Goal: Information Seeking & Learning: Learn about a topic

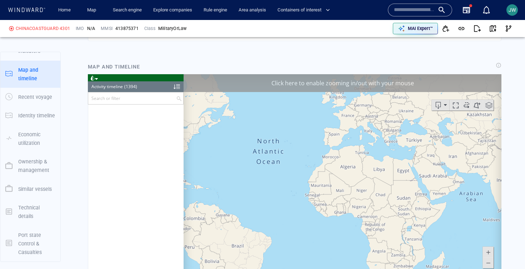
scroll to position [27205, 0]
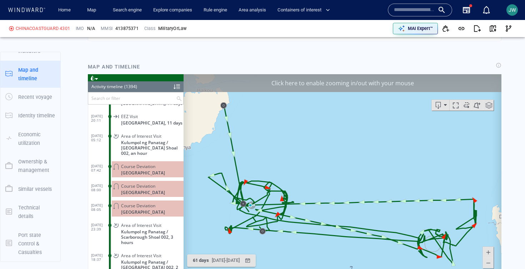
click at [93, 80] on span at bounding box center [92, 77] width 5 height 5
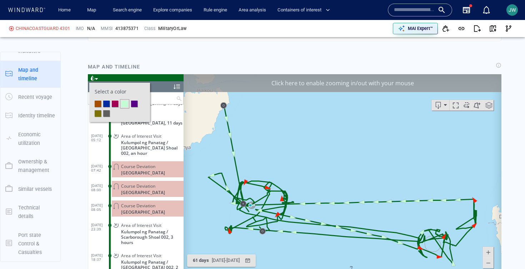
click at [117, 106] on li at bounding box center [115, 103] width 6 height 6
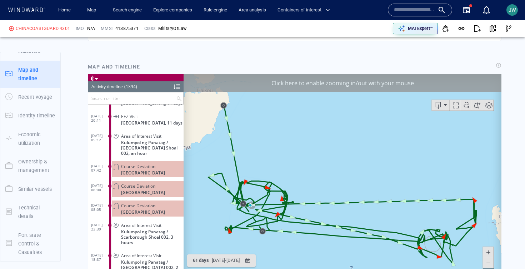
scroll to position [27261, 0]
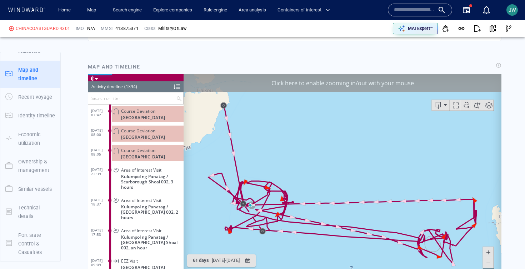
click at [223, 86] on div "Click here to enable zooming in/out with your mouse" at bounding box center [343, 83] width 318 height 18
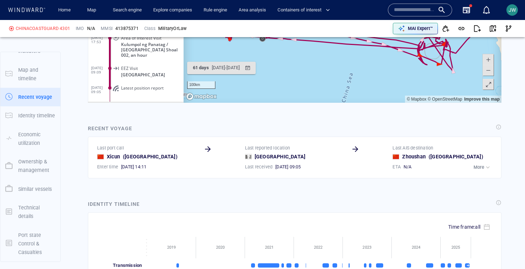
scroll to position [665, 0]
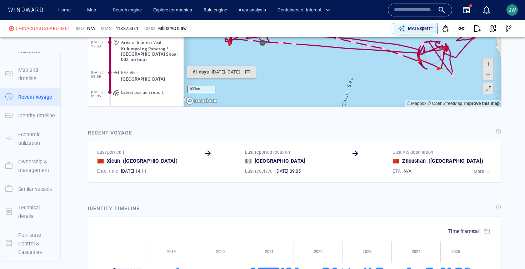
click at [136, 87] on div "Latest position report" at bounding box center [148, 95] width 72 height 16
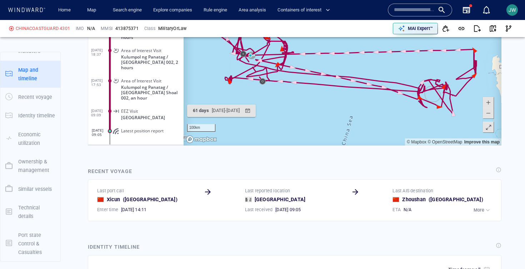
scroll to position [618, 0]
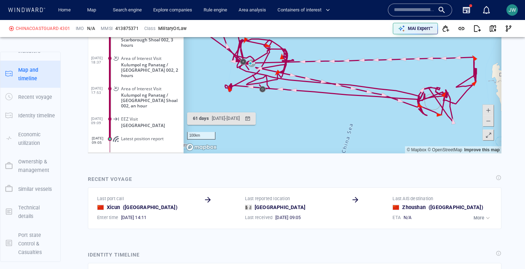
click at [485, 136] on span at bounding box center [488, 135] width 7 height 11
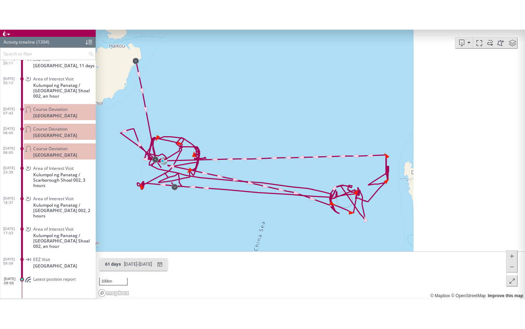
scroll to position [25, 0]
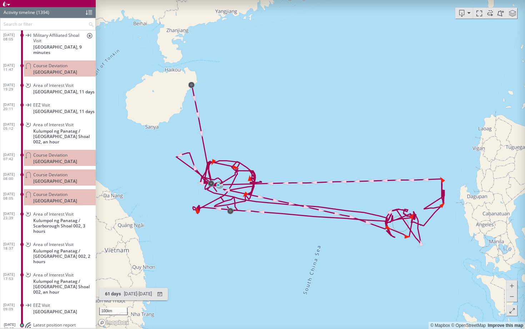
click at [47, 269] on span "Latest position report" at bounding box center [54, 324] width 43 height 5
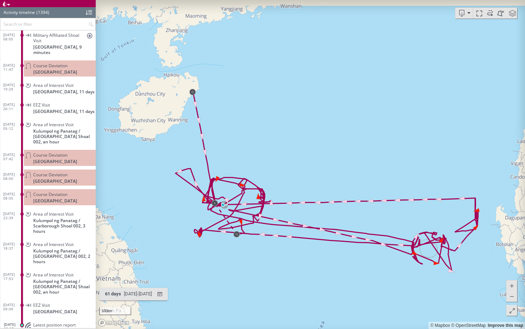
drag, startPoint x: 392, startPoint y: 249, endPoint x: 295, endPoint y: 217, distance: 102.6
click at [295, 217] on canvas "Map" at bounding box center [310, 164] width 429 height 329
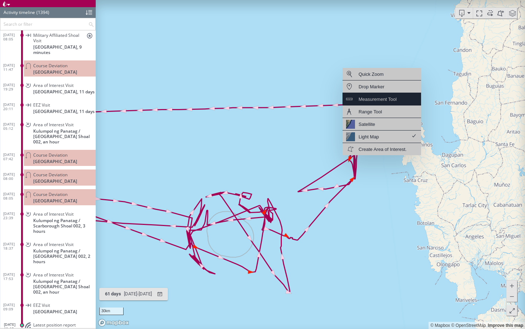
click at [374, 105] on div "Measurement Tool" at bounding box center [382, 99] width 79 height 13
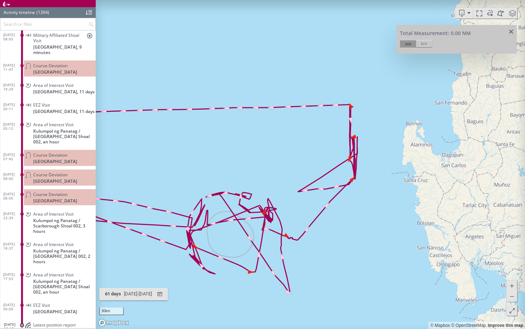
click at [404, 145] on canvas "Map" at bounding box center [310, 164] width 429 height 329
click at [357, 146] on canvas "Map" at bounding box center [310, 164] width 429 height 329
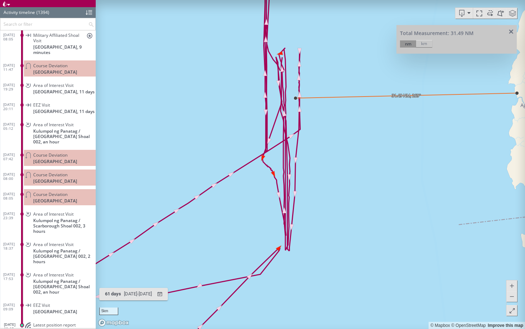
click at [512, 31] on span at bounding box center [511, 31] width 9 height 5
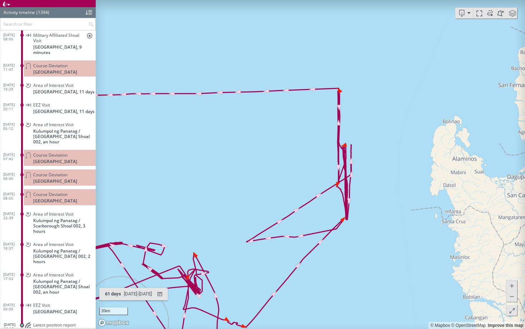
drag, startPoint x: 315, startPoint y: 281, endPoint x: 339, endPoint y: 173, distance: 110.8
click at [338, 173] on canvas "Map" at bounding box center [310, 164] width 429 height 329
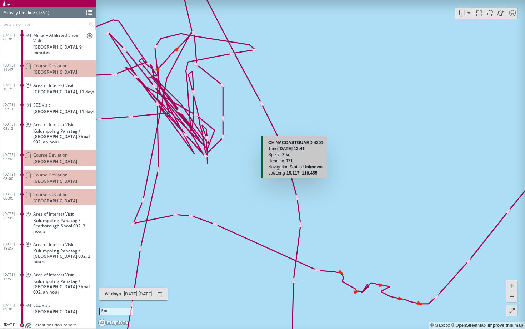
drag, startPoint x: 359, startPoint y: 288, endPoint x: 296, endPoint y: 179, distance: 125.8
click at [296, 179] on canvas "Map" at bounding box center [310, 164] width 429 height 329
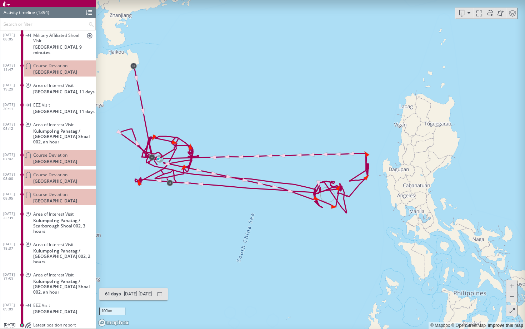
click at [491, 13] on span at bounding box center [490, 13] width 11 height 11
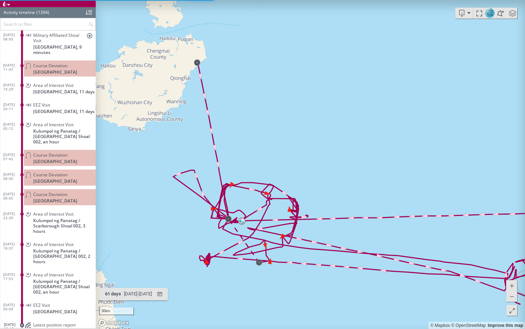
drag, startPoint x: 209, startPoint y: 46, endPoint x: 197, endPoint y: 199, distance: 153.4
click at [197, 200] on canvas "Map" at bounding box center [310, 164] width 429 height 329
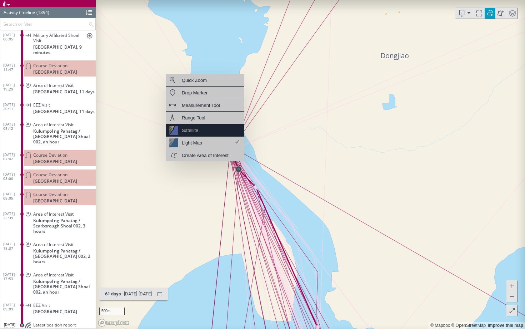
click at [211, 128] on div "Satellite" at bounding box center [205, 130] width 79 height 13
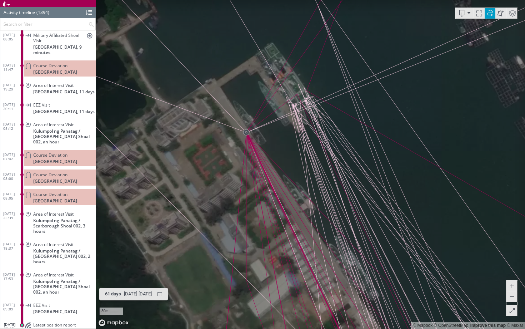
click at [493, 15] on span at bounding box center [490, 13] width 11 height 11
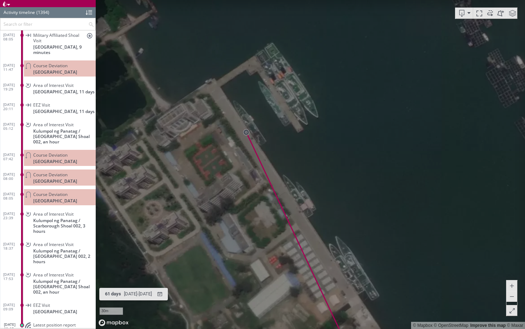
click at [509, 15] on span at bounding box center [512, 13] width 11 height 11
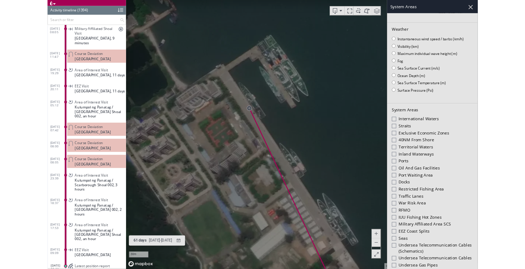
scroll to position [68, 0]
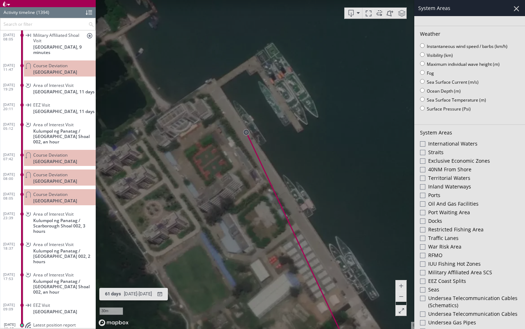
click at [423, 269] on div at bounding box center [422, 272] width 5 height 5
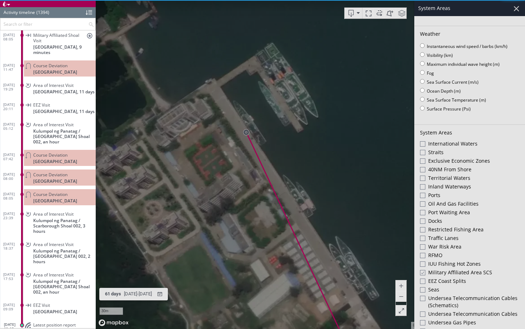
drag, startPoint x: 349, startPoint y: 189, endPoint x: 303, endPoint y: 187, distance: 46.5
click at [303, 187] on canvas "Map" at bounding box center [310, 164] width 429 height 329
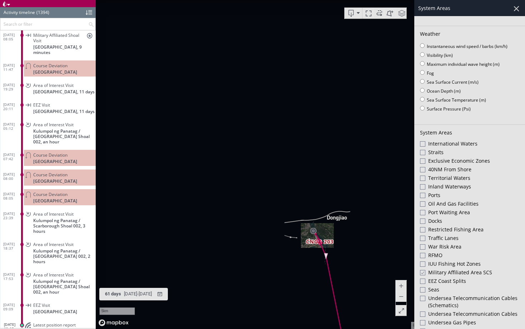
drag, startPoint x: 312, startPoint y: 253, endPoint x: 313, endPoint y: 31, distance: 221.5
click at [313, 31] on div "5km © Mapbox © OpenStreetMap Improve this map © Maxar" at bounding box center [310, 164] width 429 height 329
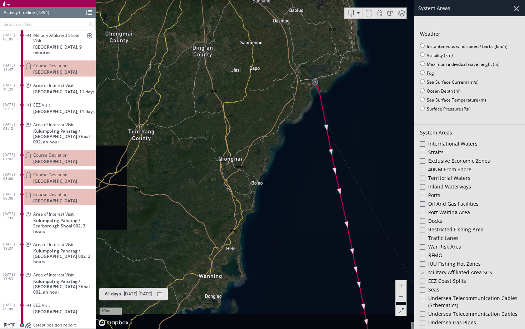
drag, startPoint x: 282, startPoint y: 255, endPoint x: 322, endPoint y: 117, distance: 144.0
click at [322, 115] on canvas "Map" at bounding box center [310, 164] width 429 height 329
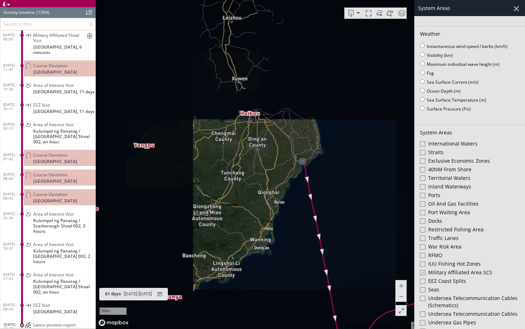
drag, startPoint x: 251, startPoint y: 271, endPoint x: 292, endPoint y: 216, distance: 68.5
click at [292, 216] on canvas "Map" at bounding box center [310, 164] width 429 height 329
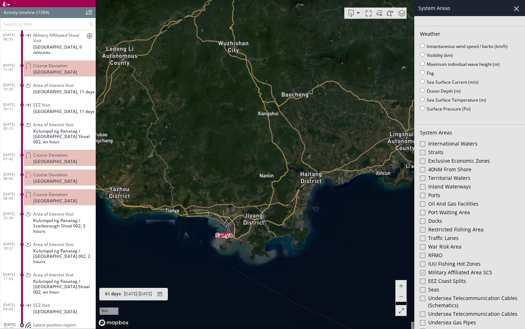
drag, startPoint x: 286, startPoint y: 228, endPoint x: 255, endPoint y: 207, distance: 36.6
click at [255, 207] on canvas "Map" at bounding box center [310, 164] width 429 height 329
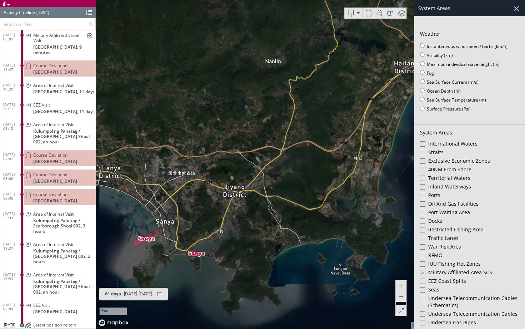
click at [252, 188] on canvas "Map" at bounding box center [310, 164] width 429 height 329
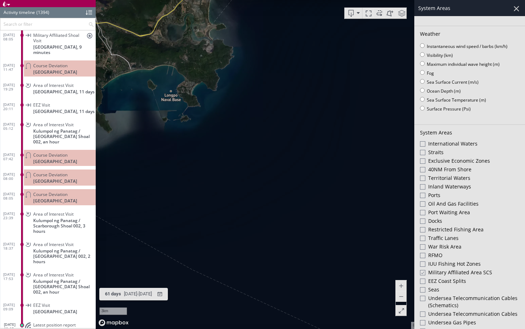
drag, startPoint x: 252, startPoint y: 188, endPoint x: 342, endPoint y: 292, distance: 137.8
click at [342, 269] on canvas "Map" at bounding box center [310, 164] width 429 height 329
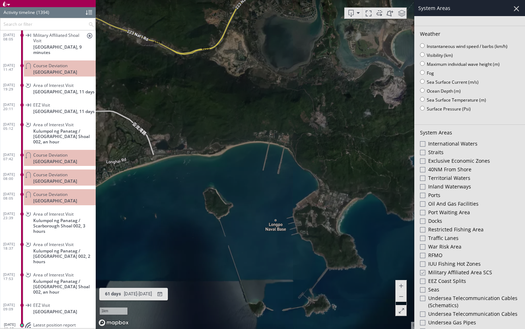
drag, startPoint x: 254, startPoint y: 183, endPoint x: 254, endPoint y: 136, distance: 46.8
click at [254, 136] on canvas "Map" at bounding box center [310, 164] width 429 height 329
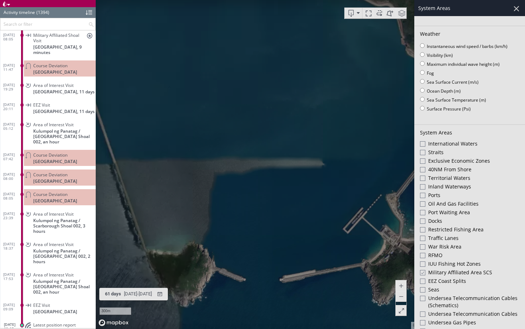
drag, startPoint x: 378, startPoint y: 208, endPoint x: 283, endPoint y: 209, distance: 95.4
click at [282, 209] on canvas "Map" at bounding box center [310, 164] width 429 height 329
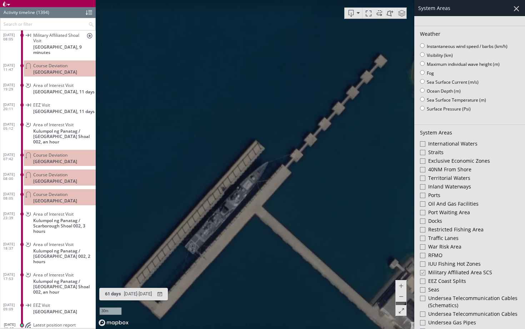
drag, startPoint x: 260, startPoint y: 225, endPoint x: 284, endPoint y: 136, distance: 91.8
click at [284, 136] on canvas "Map" at bounding box center [310, 164] width 429 height 329
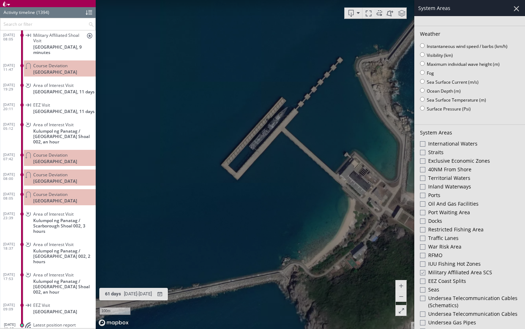
drag, startPoint x: 298, startPoint y: 105, endPoint x: 274, endPoint y: 157, distance: 57.7
click at [227, 153] on canvas "Map" at bounding box center [310, 164] width 429 height 329
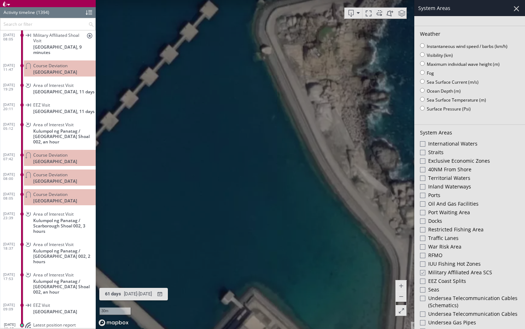
drag, startPoint x: 285, startPoint y: 160, endPoint x: 279, endPoint y: 44, distance: 116.7
click at [279, 44] on canvas "Map" at bounding box center [310, 164] width 429 height 329
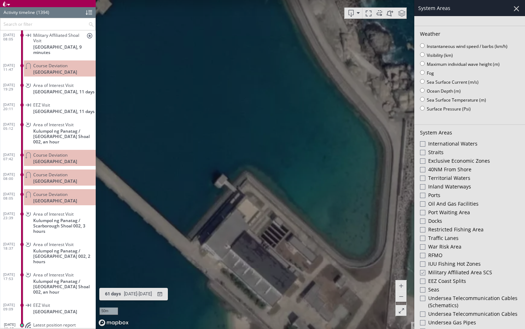
drag, startPoint x: 279, startPoint y: 43, endPoint x: 228, endPoint y: 217, distance: 180.6
click at [228, 217] on canvas "Map" at bounding box center [310, 164] width 429 height 329
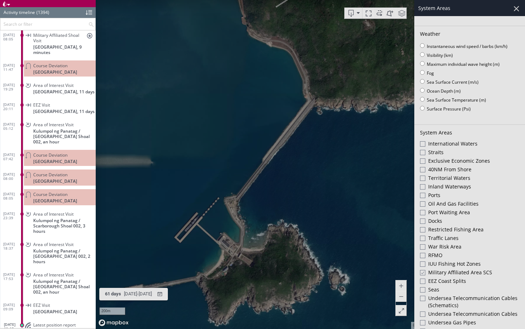
drag, startPoint x: 234, startPoint y: 141, endPoint x: 252, endPoint y: 83, distance: 60.8
click at [252, 83] on canvas "Map" at bounding box center [310, 164] width 429 height 329
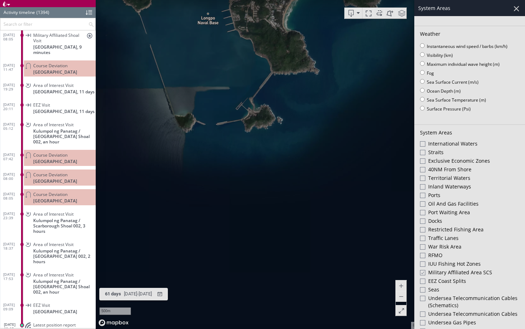
drag, startPoint x: 252, startPoint y: 83, endPoint x: 303, endPoint y: 136, distance: 73.8
click at [303, 136] on canvas "Map" at bounding box center [310, 164] width 429 height 329
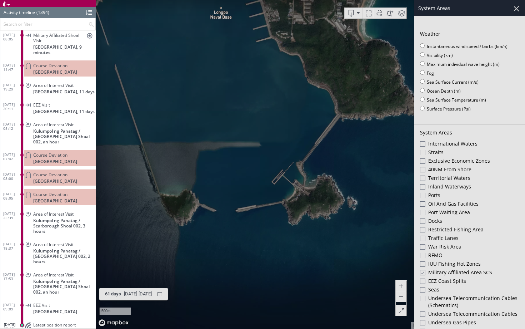
drag, startPoint x: 269, startPoint y: 65, endPoint x: 278, endPoint y: 214, distance: 149.3
click at [278, 214] on canvas "Map" at bounding box center [310, 164] width 429 height 329
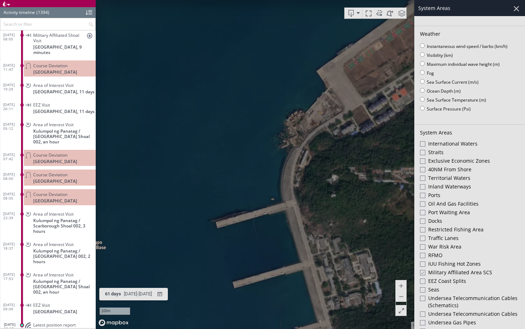
drag, startPoint x: 254, startPoint y: 219, endPoint x: 271, endPoint y: 120, distance: 100.0
click at [271, 120] on canvas "Map" at bounding box center [310, 164] width 429 height 329
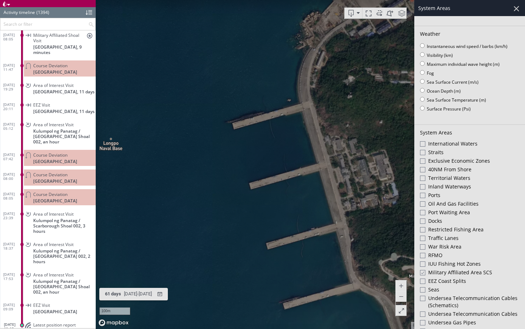
click at [260, 138] on canvas "Map" at bounding box center [310, 164] width 429 height 329
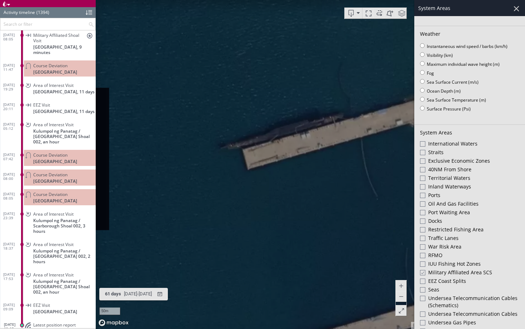
drag, startPoint x: 279, startPoint y: 109, endPoint x: 200, endPoint y: 311, distance: 216.9
click at [200, 269] on canvas "Map" at bounding box center [310, 164] width 429 height 329
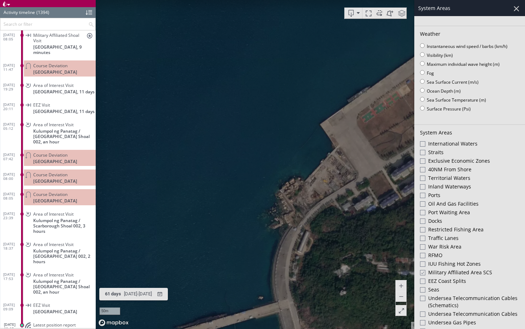
drag, startPoint x: 312, startPoint y: 170, endPoint x: 195, endPoint y: 262, distance: 148.6
click at [195, 262] on canvas "Map" at bounding box center [310, 164] width 429 height 329
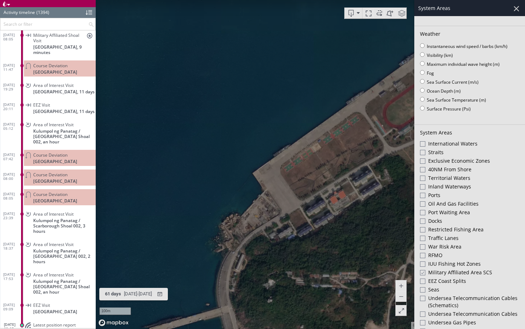
click at [200, 204] on canvas "Map" at bounding box center [310, 164] width 429 height 329
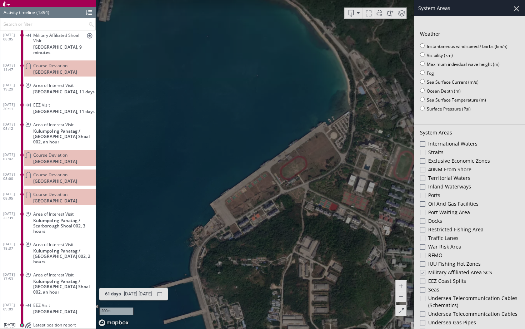
drag, startPoint x: 294, startPoint y: 162, endPoint x: 268, endPoint y: 251, distance: 92.4
click at [268, 251] on canvas "Map" at bounding box center [310, 164] width 429 height 329
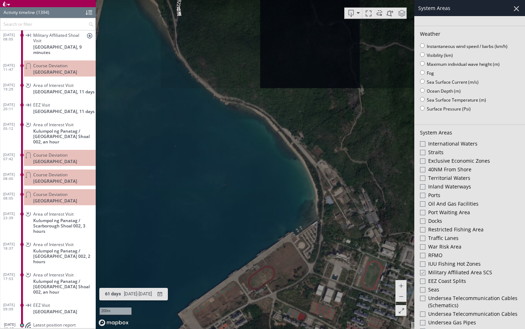
drag, startPoint x: 196, startPoint y: 187, endPoint x: 295, endPoint y: 221, distance: 104.4
click at [295, 221] on canvas "Map" at bounding box center [310, 164] width 429 height 329
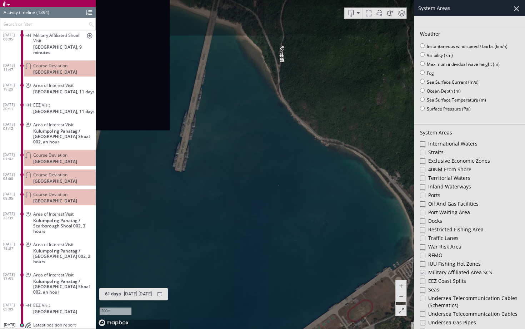
drag, startPoint x: 168, startPoint y: 143, endPoint x: 281, endPoint y: 190, distance: 122.4
click at [281, 190] on canvas "Map" at bounding box center [310, 164] width 429 height 329
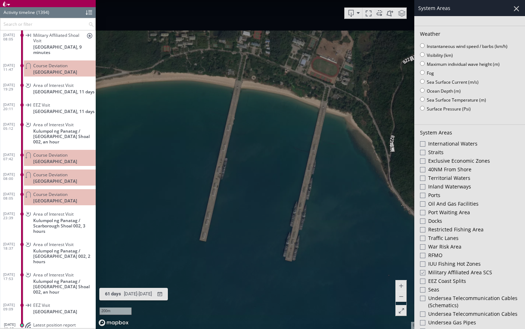
drag, startPoint x: 208, startPoint y: 184, endPoint x: 205, endPoint y: 175, distance: 9.0
click at [205, 175] on canvas "Map" at bounding box center [310, 164] width 429 height 329
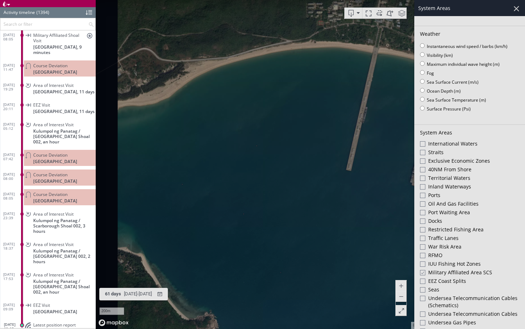
drag, startPoint x: 204, startPoint y: 175, endPoint x: 348, endPoint y: 159, distance: 145.7
click at [348, 159] on canvas "Map" at bounding box center [310, 164] width 429 height 329
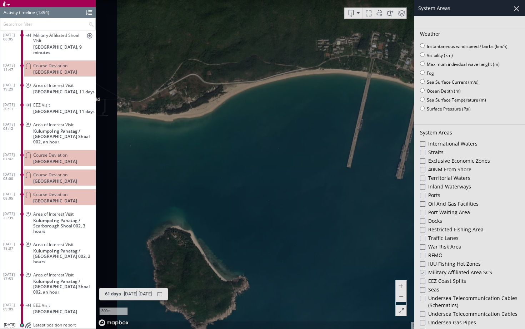
drag, startPoint x: 276, startPoint y: 213, endPoint x: 342, endPoint y: 126, distance: 108.8
click at [342, 126] on canvas "Map" at bounding box center [310, 164] width 429 height 329
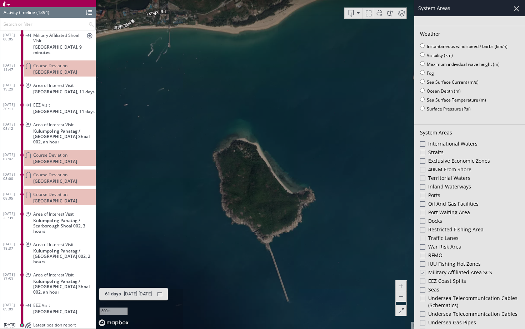
drag, startPoint x: 252, startPoint y: 140, endPoint x: 357, endPoint y: 183, distance: 113.0
click at [357, 183] on canvas "Map" at bounding box center [310, 164] width 429 height 329
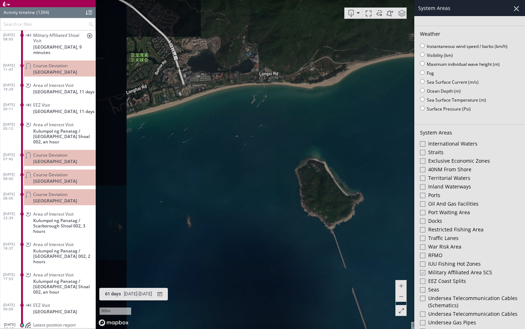
drag, startPoint x: 250, startPoint y: 121, endPoint x: 210, endPoint y: 114, distance: 40.4
click at [209, 114] on canvas "Map" at bounding box center [310, 164] width 429 height 329
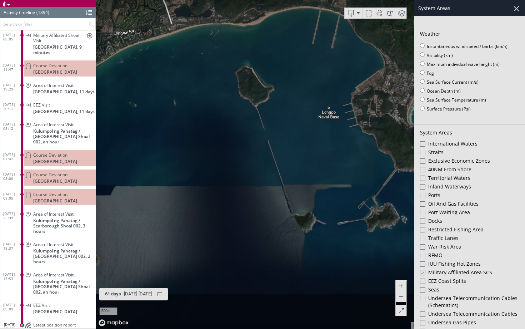
drag, startPoint x: 261, startPoint y: 133, endPoint x: 261, endPoint y: 64, distance: 69.0
click at [261, 64] on canvas "Map" at bounding box center [310, 164] width 429 height 329
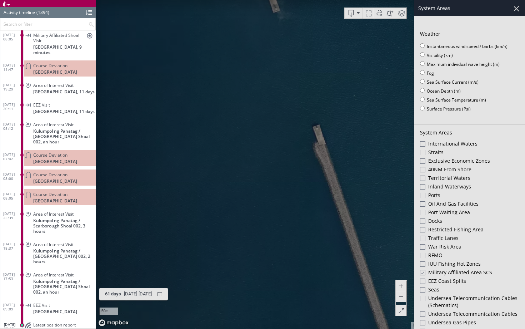
drag, startPoint x: 289, startPoint y: 97, endPoint x: 236, endPoint y: 186, distance: 103.6
click at [236, 186] on canvas "Map" at bounding box center [310, 164] width 429 height 329
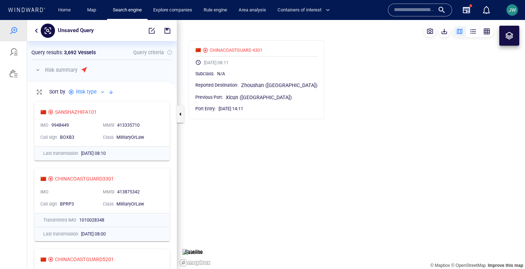
click at [239, 137] on canvas "Map" at bounding box center [351, 144] width 348 height 249
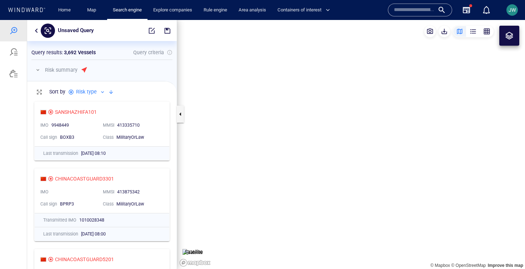
drag, startPoint x: 240, startPoint y: 134, endPoint x: 240, endPoint y: 182, distance: 47.5
click at [240, 182] on canvas "Map" at bounding box center [351, 144] width 348 height 249
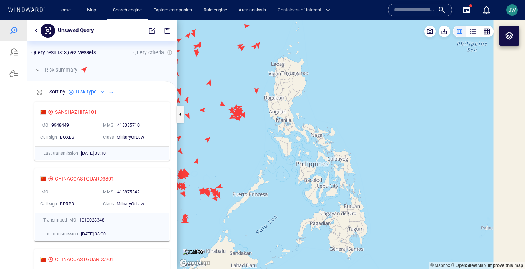
drag, startPoint x: 266, startPoint y: 74, endPoint x: 260, endPoint y: 152, distance: 78.1
click at [260, 152] on canvas "Map" at bounding box center [351, 144] width 348 height 249
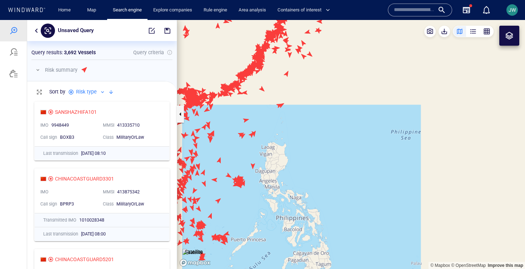
click at [284, 105] on canvas "Map" at bounding box center [351, 144] width 348 height 249
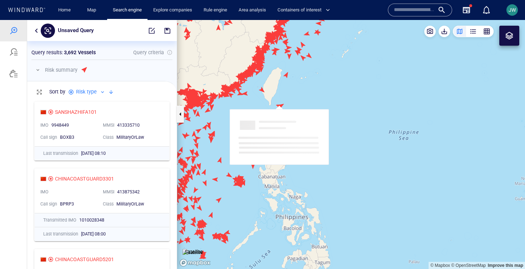
click at [263, 102] on canvas "Map" at bounding box center [351, 144] width 348 height 249
click at [254, 106] on canvas "Map" at bounding box center [351, 144] width 348 height 249
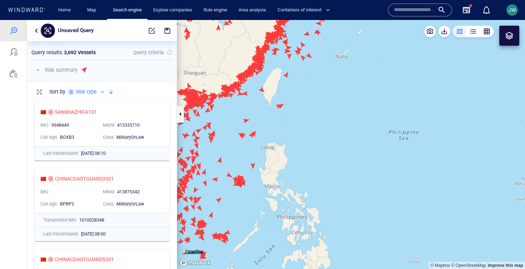
click at [325, 109] on canvas "Map" at bounding box center [351, 144] width 348 height 249
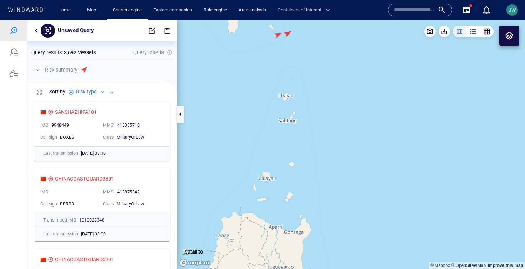
drag, startPoint x: 280, startPoint y: 124, endPoint x: 280, endPoint y: 161, distance: 36.5
click at [280, 161] on canvas "Map" at bounding box center [351, 144] width 348 height 249
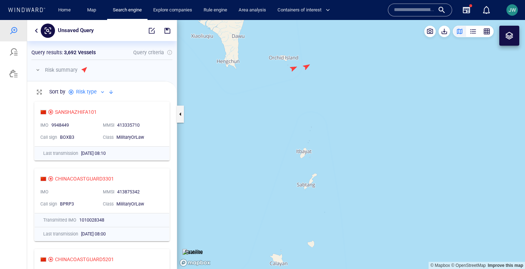
drag, startPoint x: 259, startPoint y: 99, endPoint x: 245, endPoint y: 124, distance: 29.3
click at [245, 125] on canvas "Map" at bounding box center [351, 144] width 348 height 249
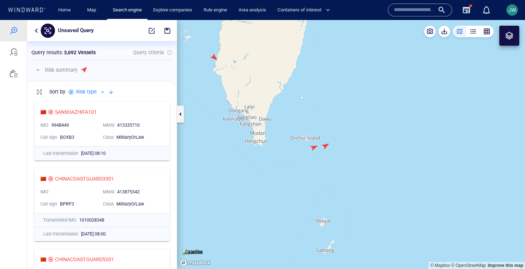
drag, startPoint x: 320, startPoint y: 212, endPoint x: 332, endPoint y: 63, distance: 149.8
click at [332, 62] on canvas "Map" at bounding box center [351, 144] width 348 height 249
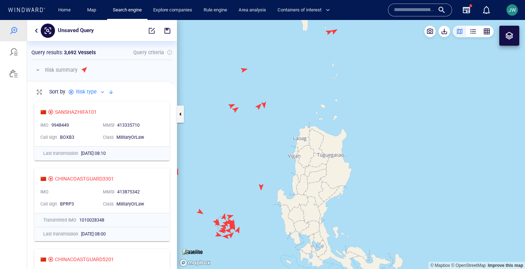
drag, startPoint x: 316, startPoint y: 124, endPoint x: 327, endPoint y: 89, distance: 36.3
click at [327, 89] on canvas "Map" at bounding box center [351, 144] width 348 height 249
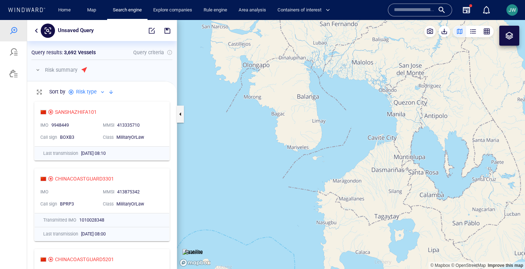
drag, startPoint x: 324, startPoint y: 188, endPoint x: 306, endPoint y: 155, distance: 36.6
click at [306, 155] on canvas "Map" at bounding box center [351, 144] width 348 height 249
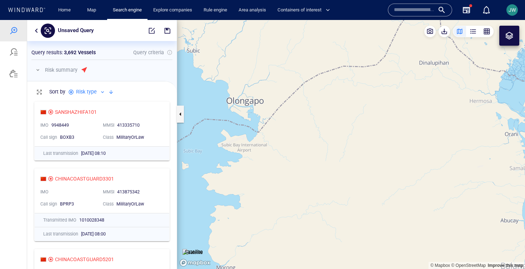
drag, startPoint x: 236, startPoint y: 118, endPoint x: 331, endPoint y: 96, distance: 97.2
click at [331, 96] on canvas "Map" at bounding box center [351, 144] width 348 height 249
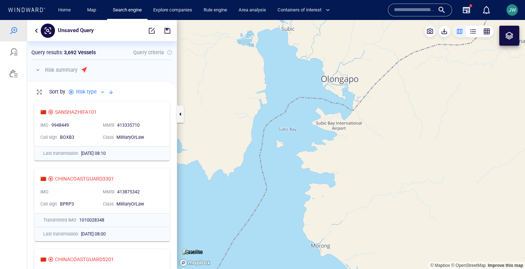
click at [187, 249] on img at bounding box center [193, 252] width 20 height 7
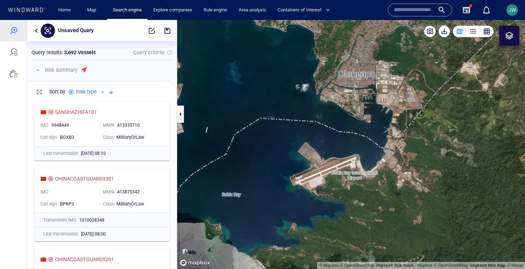
drag, startPoint x: 360, startPoint y: 137, endPoint x: 322, endPoint y: 106, distance: 48.8
click at [322, 106] on canvas "Map" at bounding box center [351, 144] width 348 height 249
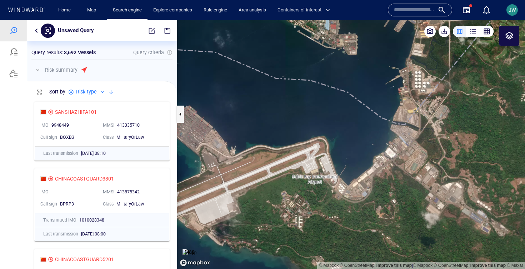
drag, startPoint x: 312, startPoint y: 123, endPoint x: 372, endPoint y: 48, distance: 96.9
click at [372, 48] on canvas "Map" at bounding box center [351, 144] width 348 height 249
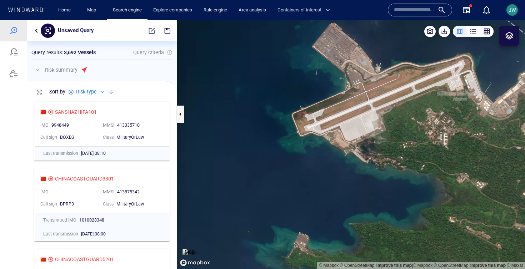
drag, startPoint x: 291, startPoint y: 104, endPoint x: 234, endPoint y: 258, distance: 163.9
click at [234, 258] on canvas "Map" at bounding box center [351, 144] width 348 height 249
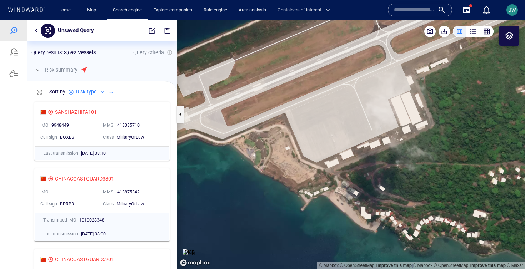
drag, startPoint x: 364, startPoint y: 131, endPoint x: 307, endPoint y: 155, distance: 61.7
click at [307, 155] on canvas "Map" at bounding box center [351, 144] width 348 height 249
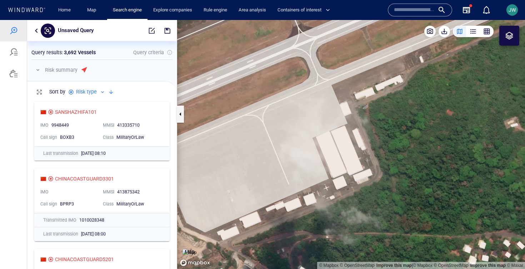
drag, startPoint x: 344, startPoint y: 180, endPoint x: 342, endPoint y: 153, distance: 27.2
click at [342, 153] on canvas "Map" at bounding box center [351, 144] width 348 height 249
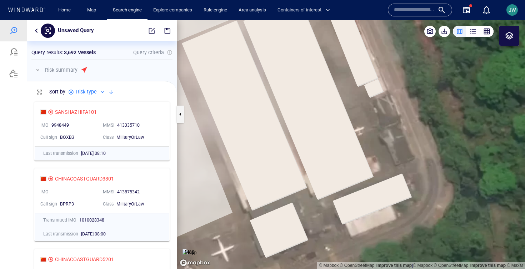
drag, startPoint x: 374, startPoint y: 76, endPoint x: 350, endPoint y: 149, distance: 76.9
click at [350, 149] on canvas "Map" at bounding box center [351, 144] width 348 height 249
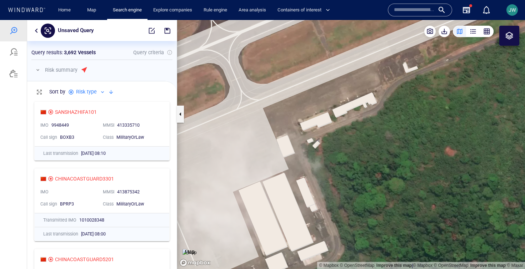
drag, startPoint x: 374, startPoint y: 120, endPoint x: 339, endPoint y: 175, distance: 65.3
click at [339, 175] on canvas "Map" at bounding box center [351, 144] width 348 height 249
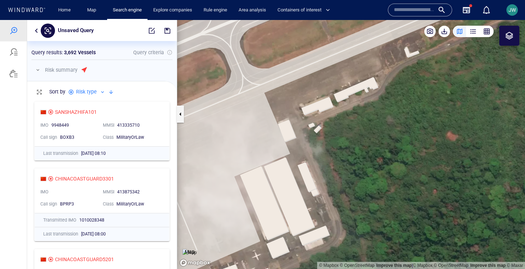
drag, startPoint x: 339, startPoint y: 175, endPoint x: 346, endPoint y: 151, distance: 25.4
click at [346, 151] on canvas "Map" at bounding box center [351, 144] width 348 height 249
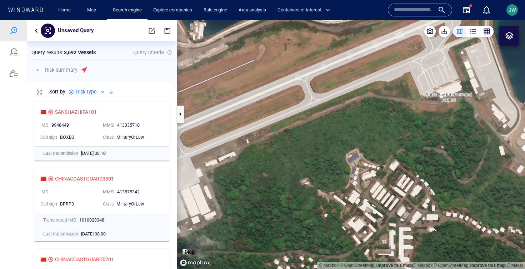
drag, startPoint x: 337, startPoint y: 101, endPoint x: 242, endPoint y: 107, distance: 94.9
click at [242, 107] on canvas "Map" at bounding box center [351, 144] width 348 height 249
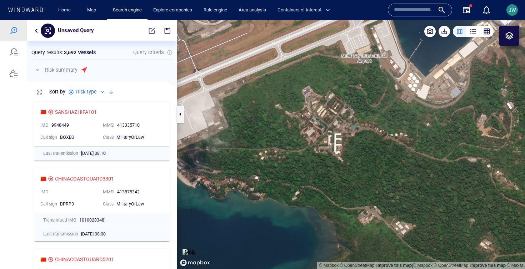
drag, startPoint x: 243, startPoint y: 107, endPoint x: 370, endPoint y: 59, distance: 136.3
click at [370, 59] on canvas "Map" at bounding box center [351, 144] width 348 height 249
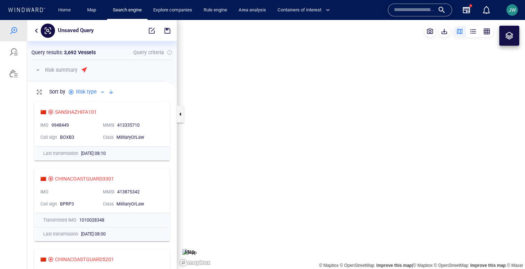
drag, startPoint x: 290, startPoint y: 138, endPoint x: 363, endPoint y: 137, distance: 72.9
click at [363, 137] on canvas "Map" at bounding box center [351, 144] width 348 height 249
drag, startPoint x: 363, startPoint y: 137, endPoint x: 427, endPoint y: 162, distance: 68.8
click at [427, 162] on canvas "Map" at bounding box center [351, 144] width 348 height 249
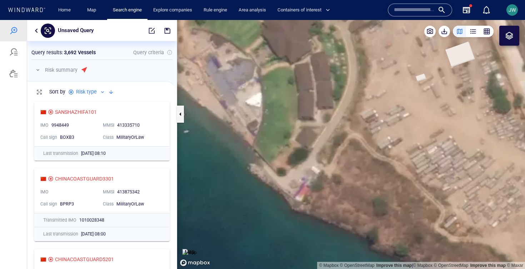
drag, startPoint x: 230, startPoint y: 85, endPoint x: 398, endPoint y: 180, distance: 193.1
click at [398, 180] on canvas "Map" at bounding box center [351, 144] width 348 height 249
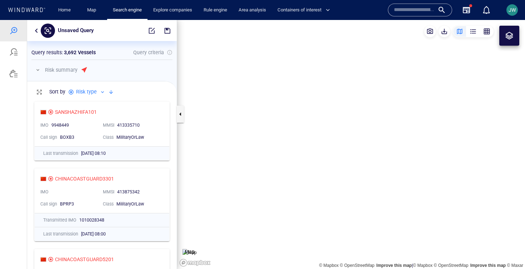
drag, startPoint x: 398, startPoint y: 180, endPoint x: 357, endPoint y: 233, distance: 67.0
click at [357, 233] on canvas "Map" at bounding box center [351, 144] width 348 height 249
drag, startPoint x: 382, startPoint y: 140, endPoint x: 222, endPoint y: 202, distance: 170.9
click at [222, 202] on canvas "Map" at bounding box center [351, 144] width 348 height 249
drag, startPoint x: 359, startPoint y: 174, endPoint x: 351, endPoint y: 69, distance: 105.4
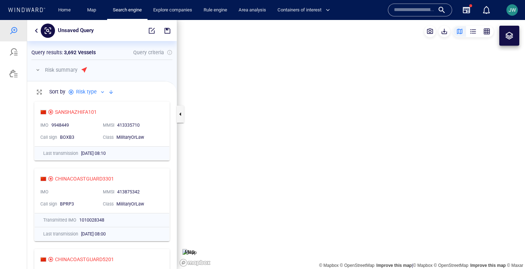
click at [351, 69] on canvas "Map" at bounding box center [351, 144] width 348 height 249
drag, startPoint x: 413, startPoint y: 104, endPoint x: 337, endPoint y: 148, distance: 87.9
click at [337, 148] on canvas "Map" at bounding box center [351, 144] width 348 height 249
drag, startPoint x: 356, startPoint y: 111, endPoint x: 317, endPoint y: 193, distance: 90.5
click at [317, 193] on canvas "Map" at bounding box center [351, 144] width 348 height 249
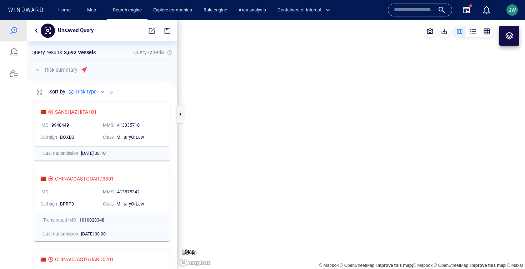
drag, startPoint x: 259, startPoint y: 105, endPoint x: 272, endPoint y: 146, distance: 43.5
click at [272, 147] on canvas "Map" at bounding box center [351, 144] width 348 height 249
drag, startPoint x: 374, startPoint y: 192, endPoint x: 373, endPoint y: 163, distance: 29.7
click at [373, 163] on canvas "Map" at bounding box center [351, 144] width 348 height 249
drag, startPoint x: 278, startPoint y: 255, endPoint x: 401, endPoint y: 175, distance: 146.2
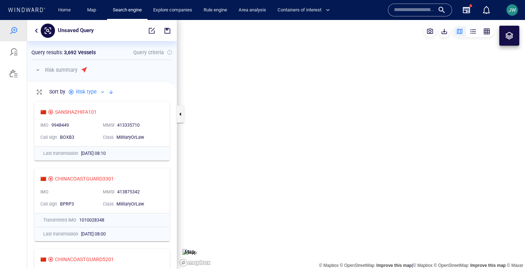
click at [401, 175] on canvas "Map" at bounding box center [351, 144] width 348 height 249
drag, startPoint x: 372, startPoint y: 184, endPoint x: 406, endPoint y: 183, distance: 33.6
click at [406, 184] on canvas "Map" at bounding box center [351, 144] width 348 height 249
drag, startPoint x: 413, startPoint y: 194, endPoint x: 418, endPoint y: 194, distance: 4.6
click at [418, 194] on canvas "Map" at bounding box center [351, 144] width 348 height 249
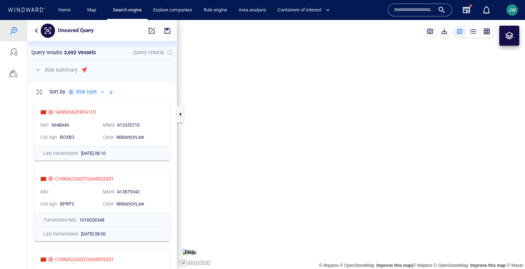
drag, startPoint x: 396, startPoint y: 204, endPoint x: 445, endPoint y: 141, distance: 80.2
click at [445, 141] on canvas "Map" at bounding box center [351, 144] width 348 height 249
